Goal: Task Accomplishment & Management: Use online tool/utility

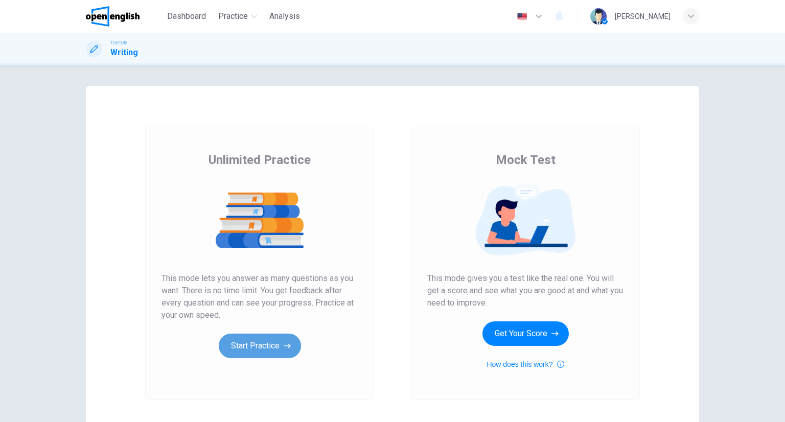
click at [274, 340] on button "Start Practice" at bounding box center [260, 346] width 82 height 25
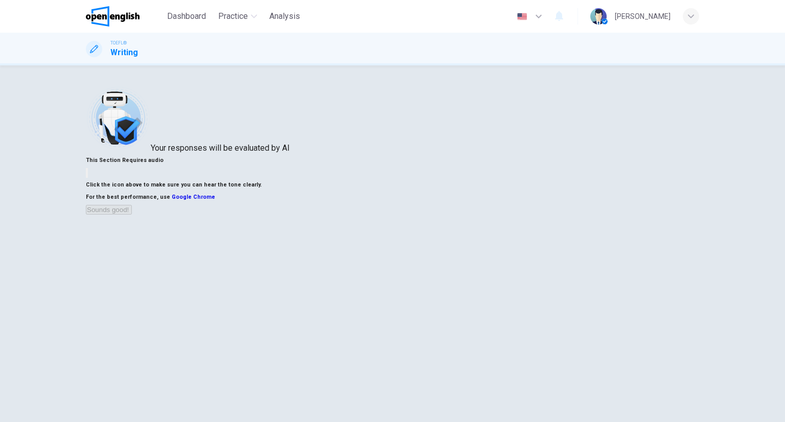
click at [88, 178] on button "button" at bounding box center [87, 173] width 2 height 10
click at [132, 215] on button "Sounds good!" at bounding box center [109, 210] width 46 height 10
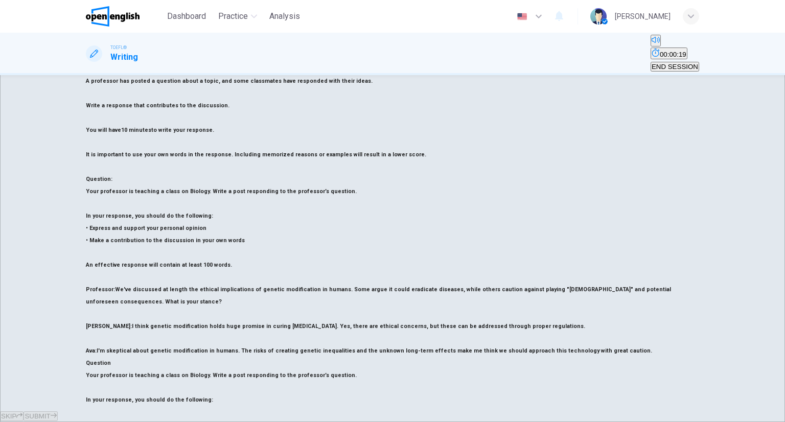
scroll to position [37, 0]
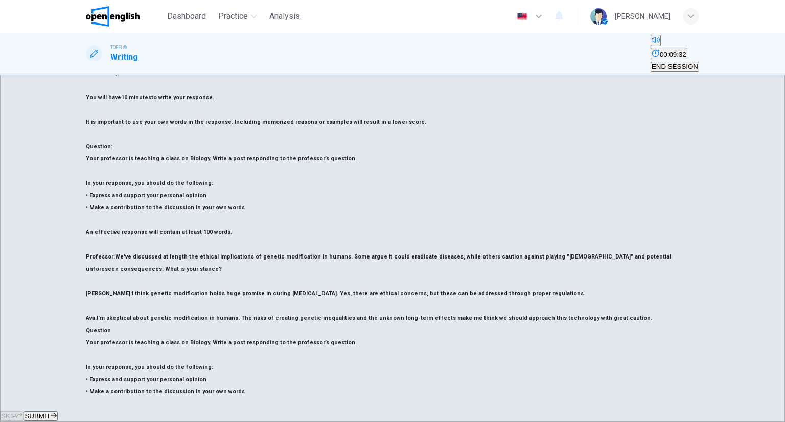
scroll to position [139, 0]
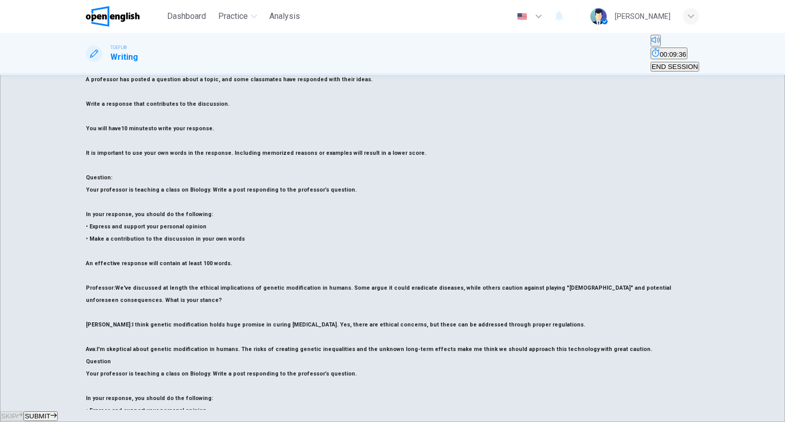
scroll to position [37, 0]
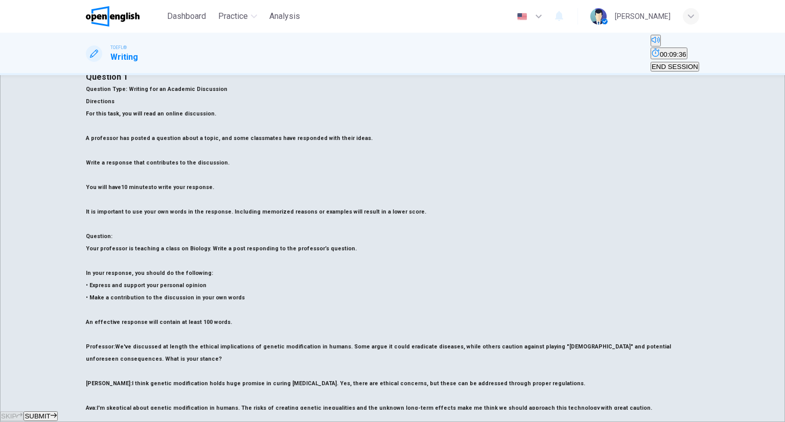
click at [57, 411] on button "SUBMIT" at bounding box center [41, 416] width 34 height 10
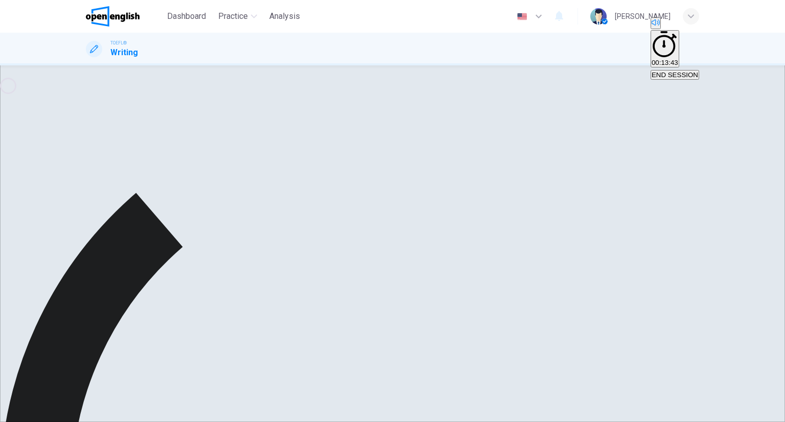
scroll to position [139, 0]
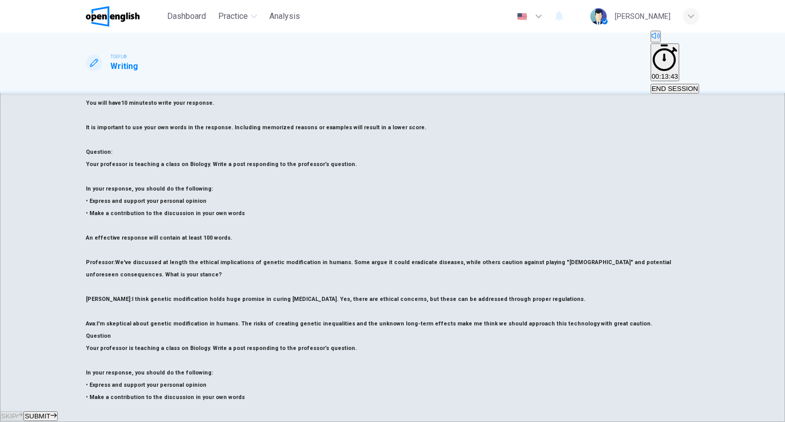
type textarea "**********"
click at [50, 412] on span "SUBMIT" at bounding box center [38, 416] width 26 height 8
click at [57, 411] on button "SUBMIT" at bounding box center [41, 416] width 34 height 10
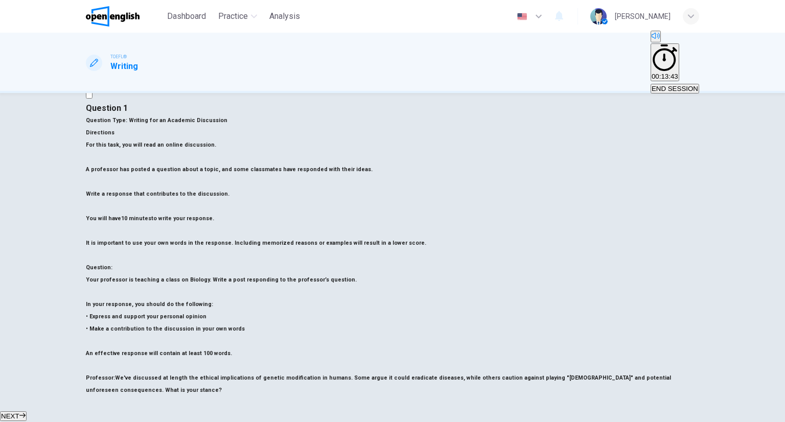
scroll to position [0, 0]
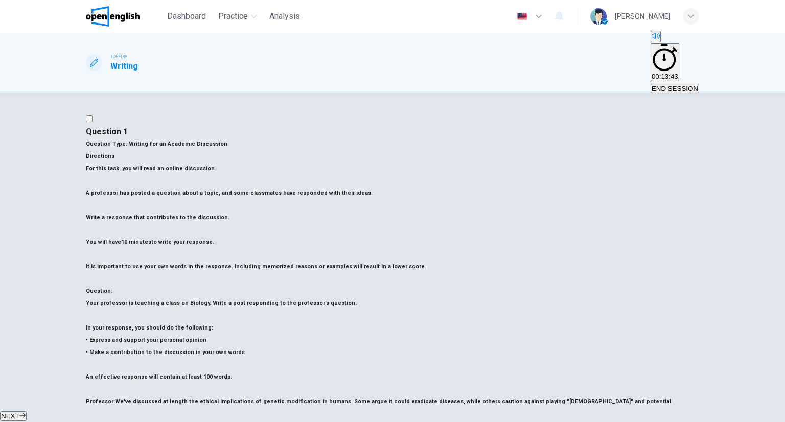
click at [407, 410] on div "NEXT" at bounding box center [392, 416] width 785 height 12
click at [27, 411] on button "NEXT" at bounding box center [13, 416] width 27 height 10
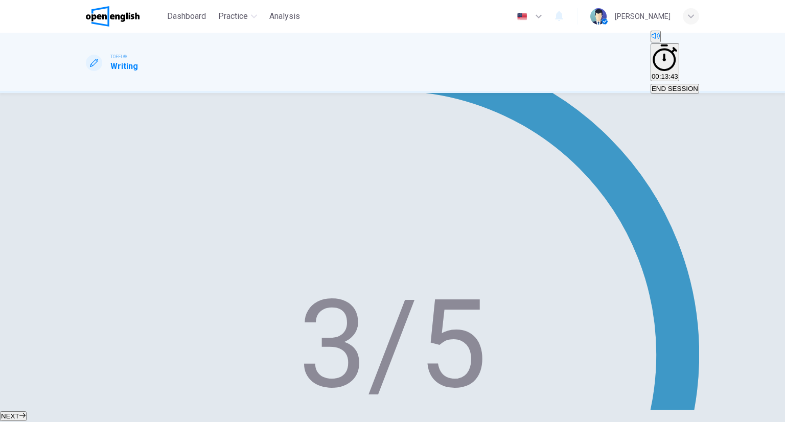
scroll to position [116, 0]
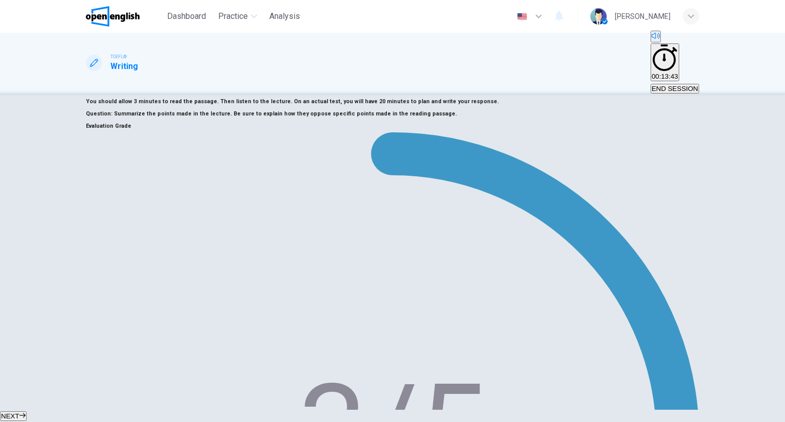
click at [686, 85] on span "END SESSION" at bounding box center [675, 89] width 47 height 8
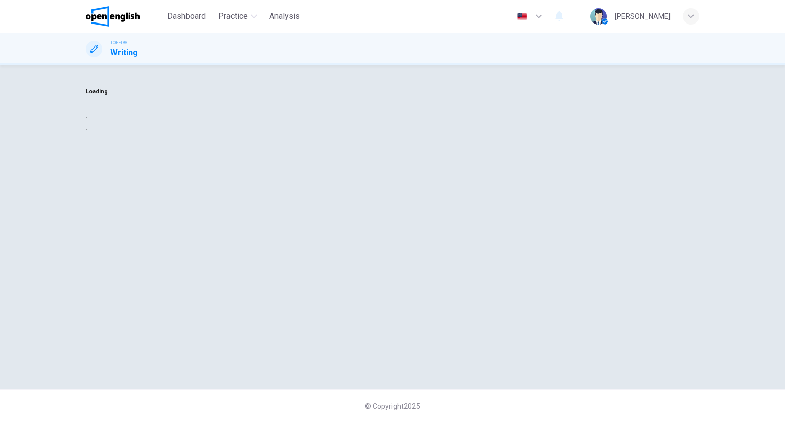
scroll to position [0, 0]
